Goal: Find specific page/section: Find specific page/section

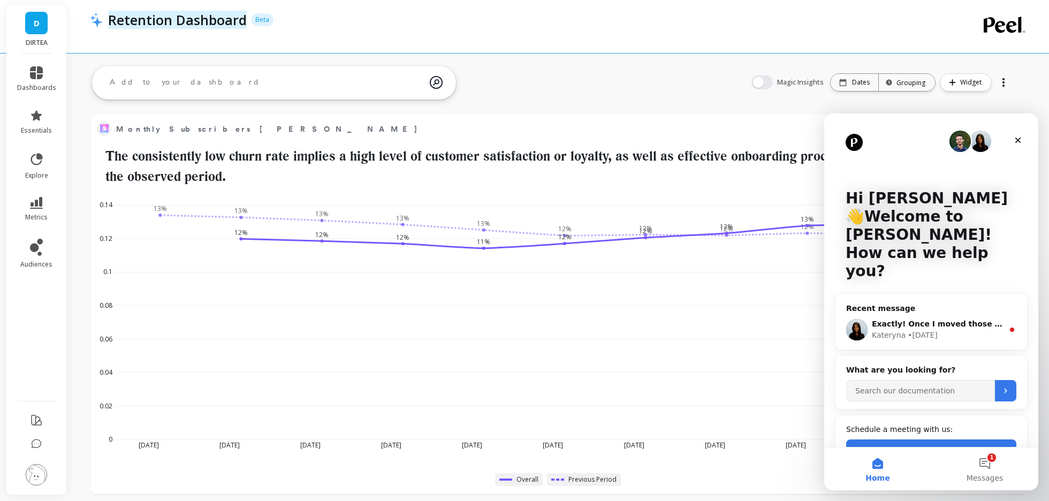
scroll to position [294, 911]
click at [954, 330] on div "Kateryna • [DATE]" at bounding box center [938, 335] width 132 height 11
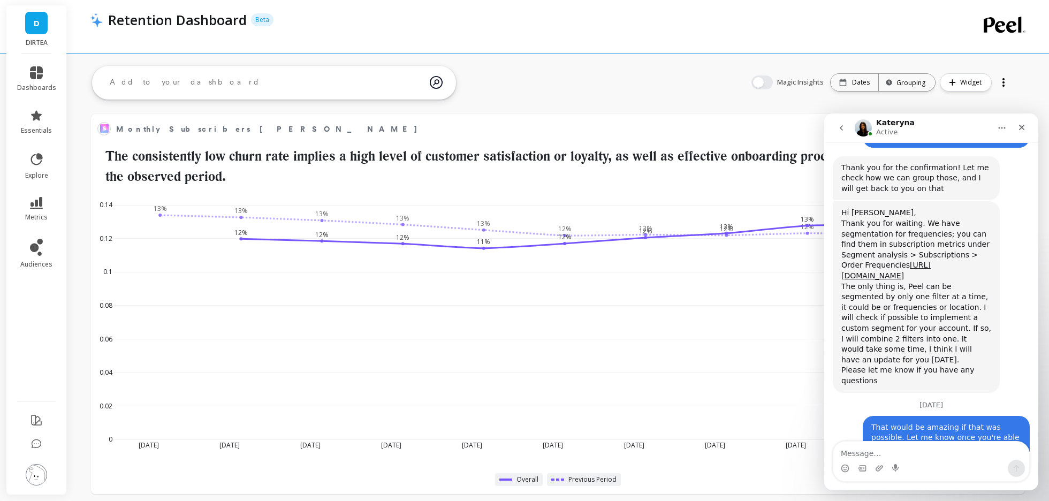
scroll to position [6340, 0]
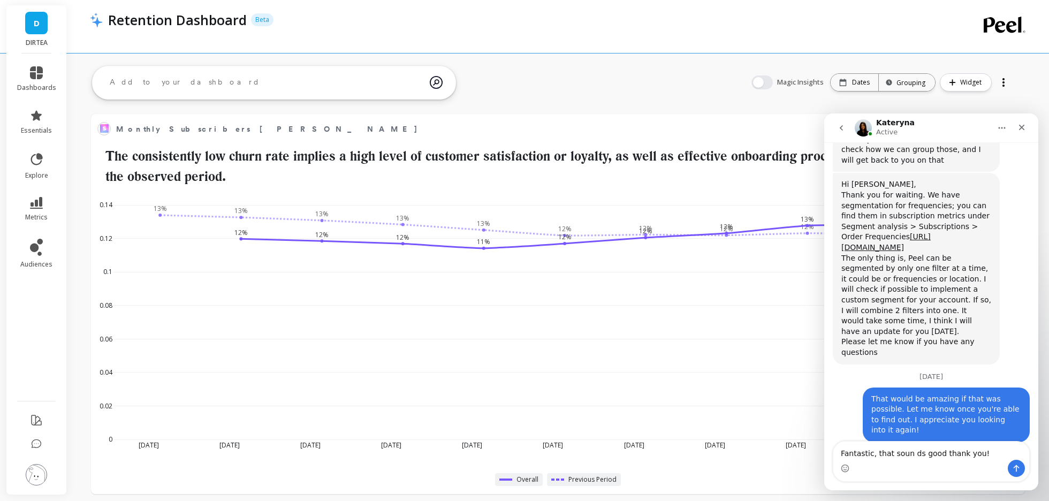
type textarea "Fantastic, that soun ds good thank you!"
click at [910, 456] on textarea "Fantastic, that soun ds good thank you!" at bounding box center [931, 450] width 196 height 18
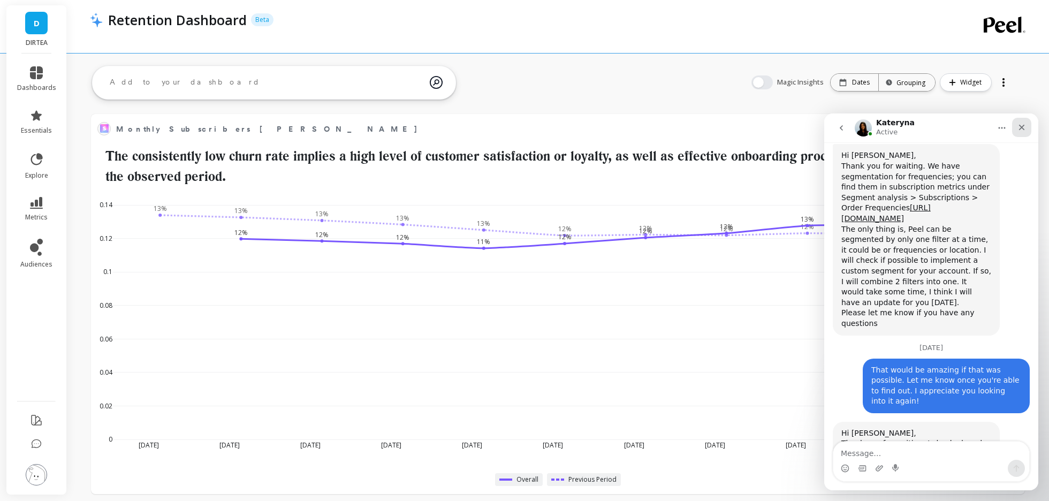
click at [1020, 126] on icon "Close" at bounding box center [1022, 128] width 6 height 6
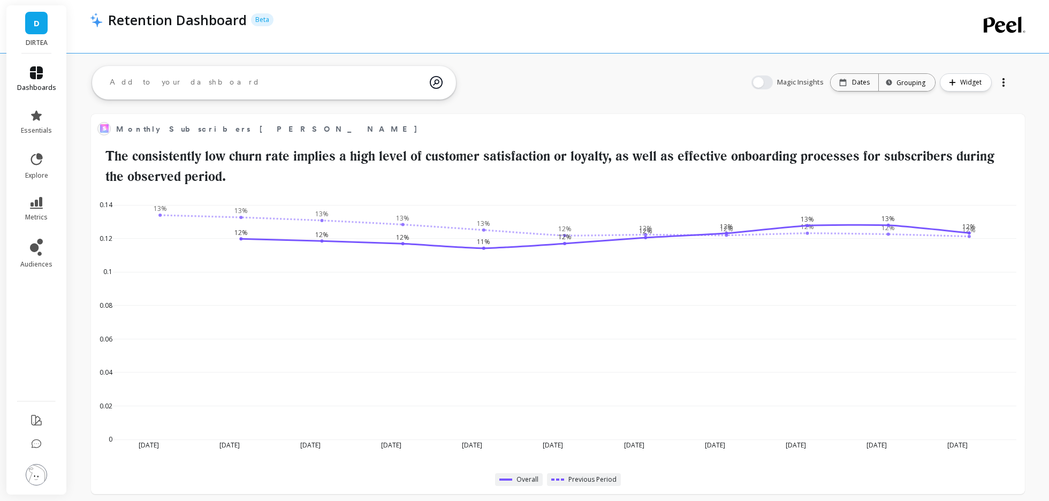
click at [33, 70] on icon at bounding box center [36, 72] width 13 height 13
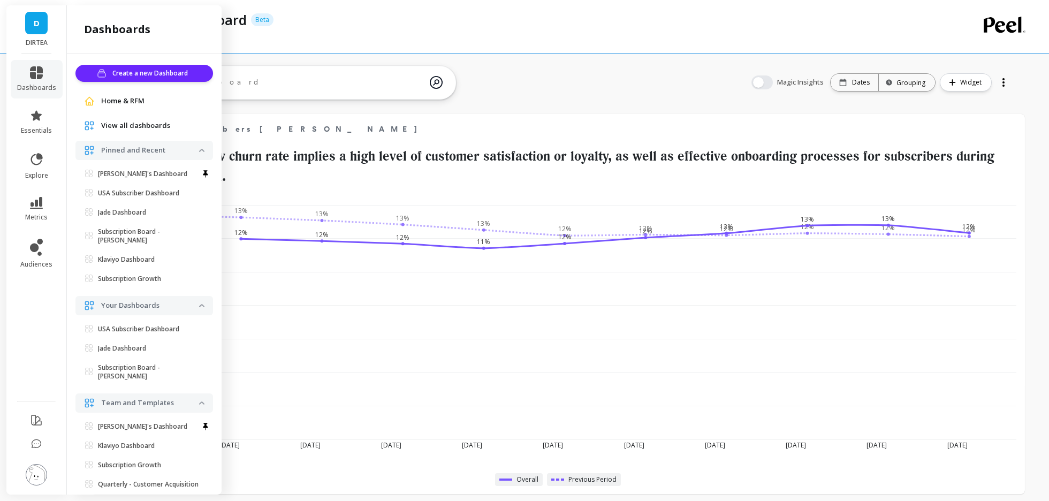
click at [144, 123] on span "View all dashboards" at bounding box center [135, 125] width 69 height 11
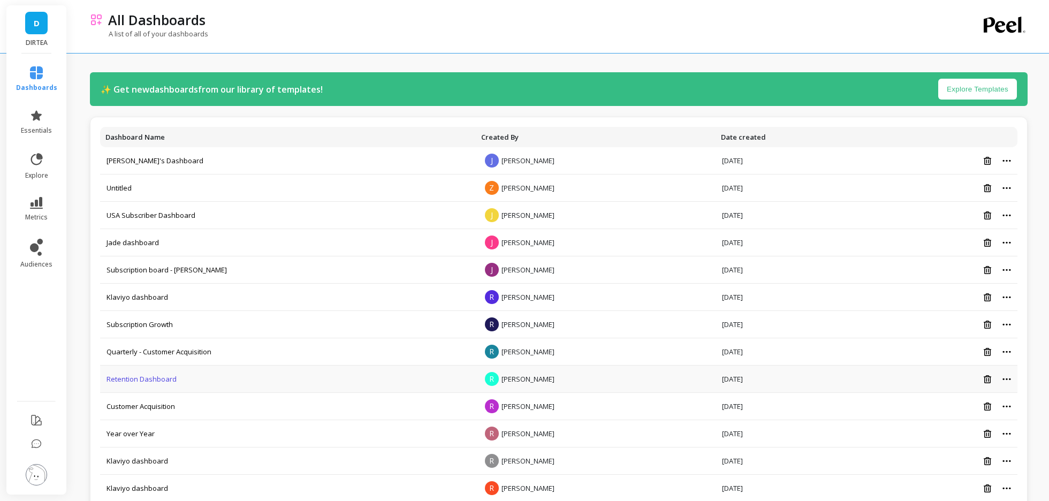
click at [135, 375] on link "Retention Dashboard" at bounding box center [141, 379] width 70 height 10
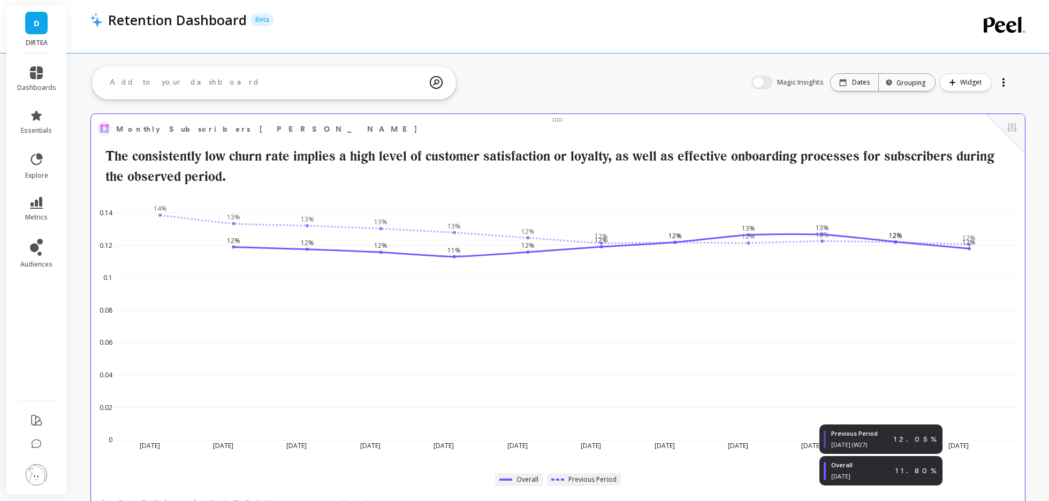
scroll to position [294, 911]
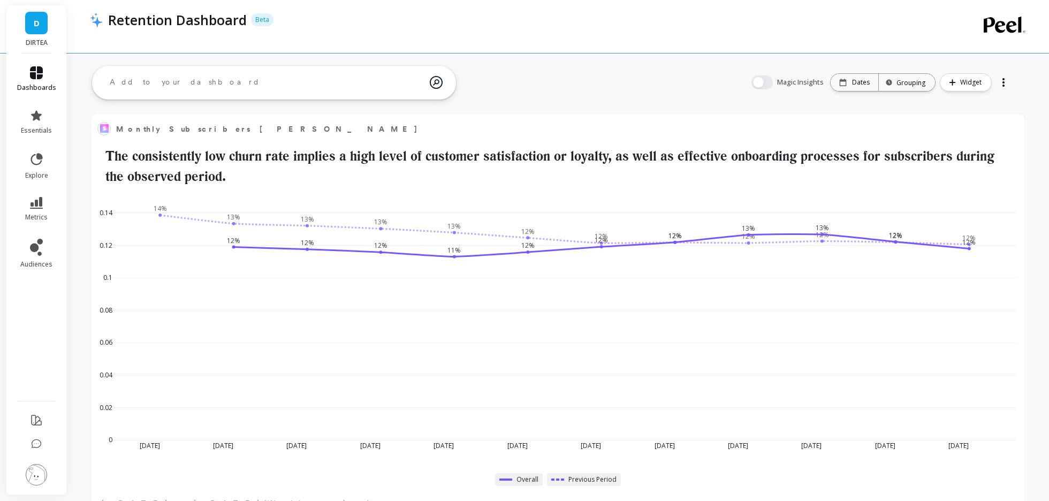
click at [37, 71] on icon at bounding box center [36, 72] width 13 height 13
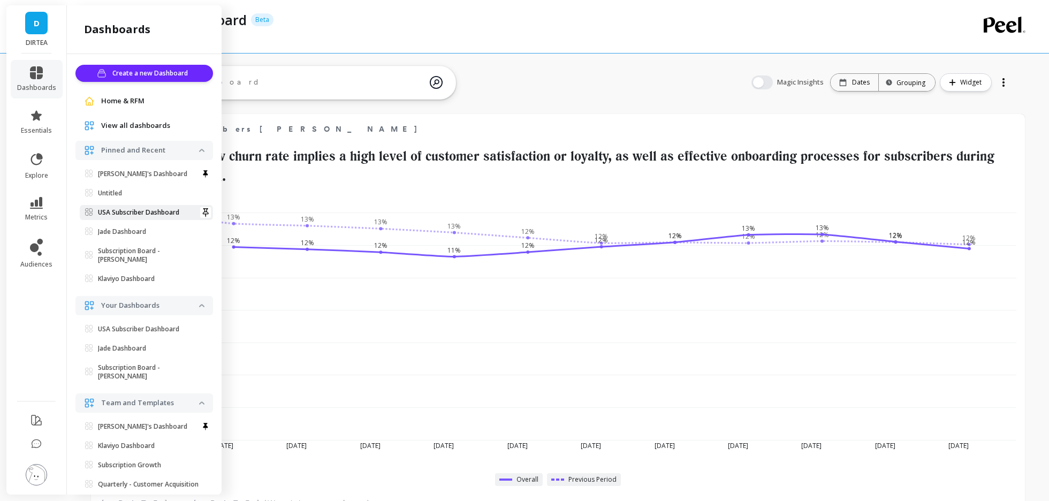
click at [148, 219] on link "USA Subscriber Dashboard" at bounding box center [146, 212] width 133 height 15
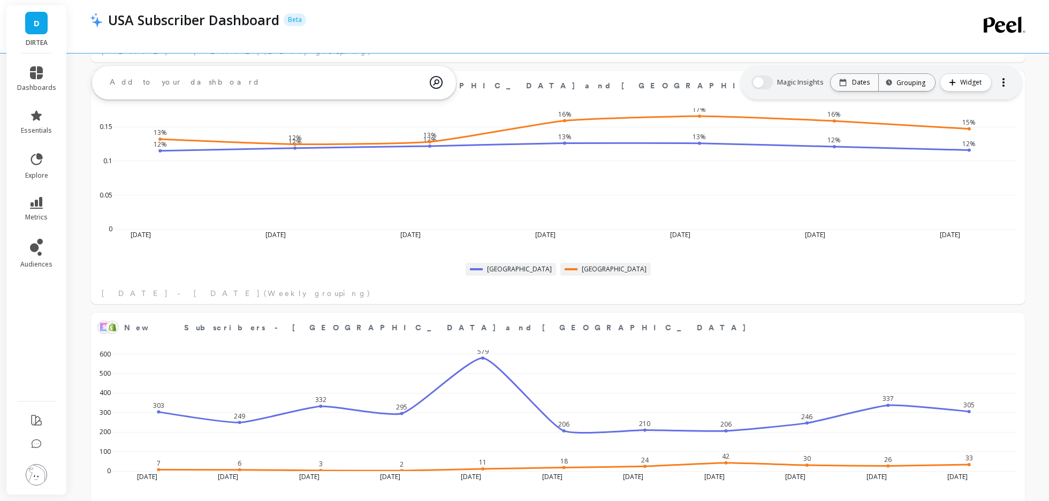
scroll to position [759, 0]
